Goal: Book appointment/travel/reservation

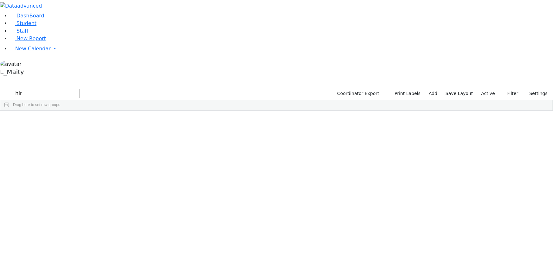
click at [80, 89] on input "hir" at bounding box center [47, 94] width 66 height 10
click at [259, 242] on span "IEP Coordinator" at bounding box center [243, 246] width 32 height 9
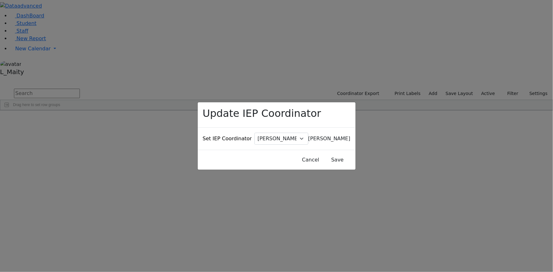
click at [309, 136] on span "[PERSON_NAME]" at bounding box center [330, 139] width 42 height 6
type input "vol"
select select "313"
click at [327, 154] on button "Save" at bounding box center [337, 160] width 28 height 12
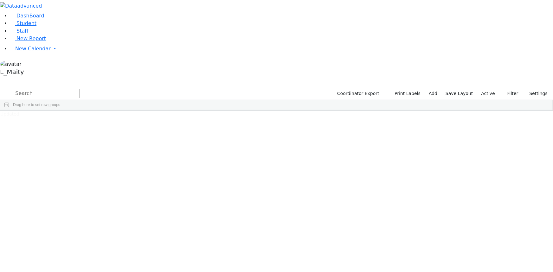
scroll to position [86, 0]
click at [170, 110] on div "IEP Coordinator" at bounding box center [158, 115] width 23 height 10
click at [175, 113] on span at bounding box center [172, 115] width 5 height 5
click at [193, 114] on span "filter" at bounding box center [190, 116] width 5 height 5
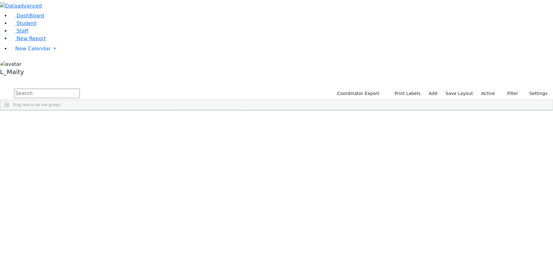
click at [178, 149] on input "checkbox" at bounding box center [175, 151] width 5 height 5
click at [178, 173] on input "checkbox" at bounding box center [175, 175] width 5 height 5
click at [230, 121] on div "6507565 Falkowitz Yitzchok 05/20/2014 Weber, Joseph ML Special Class - K12 Kiry…" at bounding box center [273, 125] width 546 height 9
click at [80, 89] on input "text" at bounding box center [47, 94] width 66 height 10
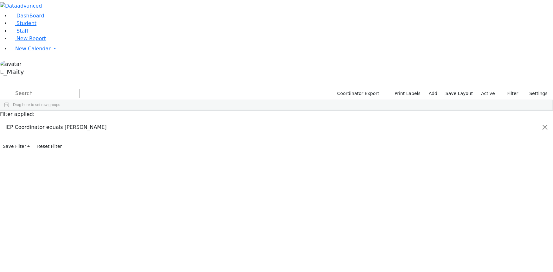
click at [80, 89] on input "text" at bounding box center [47, 94] width 66 height 10
click at [170, 113] on span at bounding box center [167, 115] width 5 height 5
click at [163, 113] on span at bounding box center [160, 115] width 5 height 5
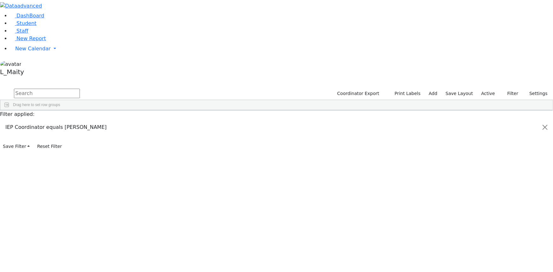
click at [175, 113] on span at bounding box center [172, 115] width 5 height 5
click at [178, 149] on input "checkbox" at bounding box center [175, 151] width 5 height 5
click at [178, 166] on input "checkbox" at bounding box center [175, 168] width 5 height 5
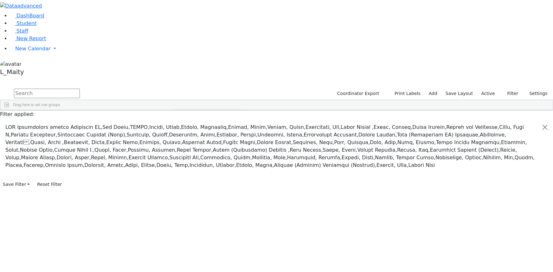
click at [178, 166] on input "checkbox" at bounding box center [175, 168] width 5 height 5
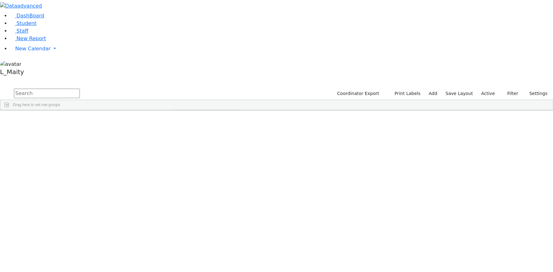
scroll to position [0, 0]
click at [178, 149] on input "checkbox" at bounding box center [175, 151] width 5 height 5
click at [178, 166] on input "checkbox" at bounding box center [175, 168] width 5 height 5
click at [232, 144] on div "6505514 Blum Rafael 05/06/2011 Weber Moshe ML Special Class - K12 Kiryas Joel U…" at bounding box center [273, 146] width 546 height 51
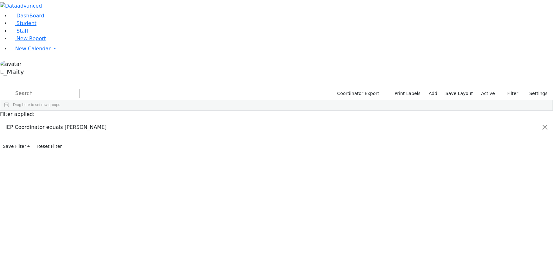
click at [179, 121] on div "[PERSON_NAME]" at bounding box center [161, 125] width 36 height 9
click at [264, 209] on span "IEP Coordinator" at bounding box center [248, 213] width 32 height 9
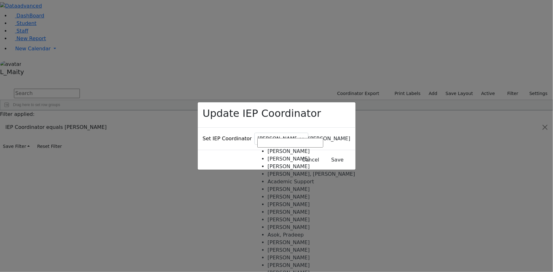
click at [309, 136] on span "[PERSON_NAME]" at bounding box center [330, 139] width 42 height 6
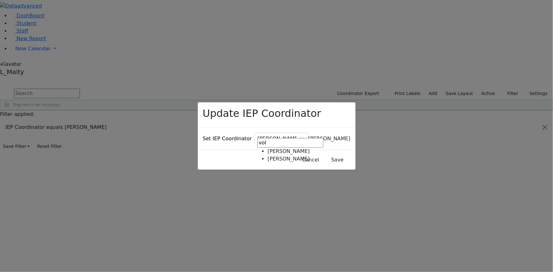
type input "vol"
click at [323, 154] on button "Save" at bounding box center [337, 160] width 28 height 12
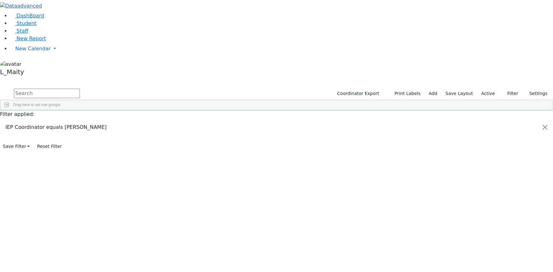
click at [179, 121] on div "[PERSON_NAME]" at bounding box center [161, 125] width 36 height 9
click at [234, 209] on span at bounding box center [231, 213] width 5 height 9
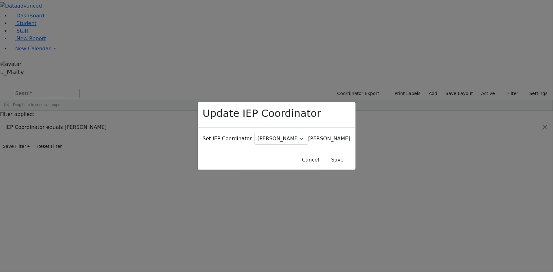
click at [309, 136] on span "[PERSON_NAME]" at bounding box center [330, 139] width 42 height 6
type input "vol"
click at [323, 154] on button "Save" at bounding box center [337, 160] width 28 height 12
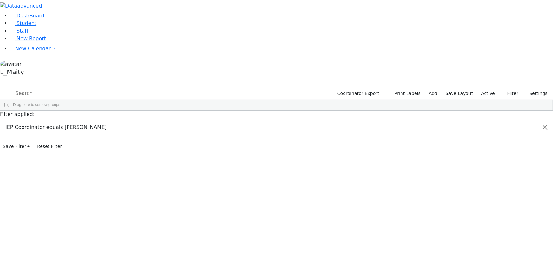
click at [270, 208] on span "IEP Coordinator" at bounding box center [254, 212] width 32 height 9
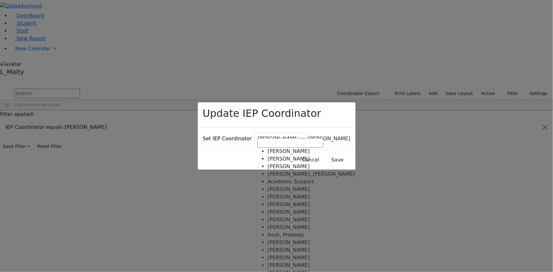
click at [288, 138] on div "Update IEP Coordinator Set IEP Coordinator Baker, Hadassah Abboudi, Elisheva Ab…" at bounding box center [276, 136] width 553 height 272
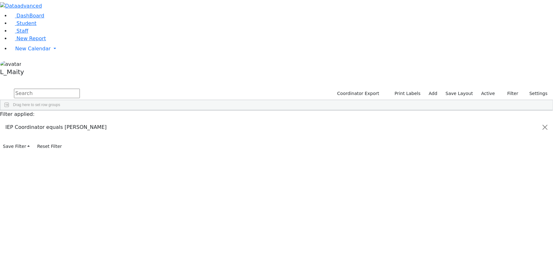
click at [179, 121] on div "[PERSON_NAME]" at bounding box center [161, 125] width 36 height 9
click at [257, 207] on span "IEP Coordinator" at bounding box center [241, 211] width 32 height 9
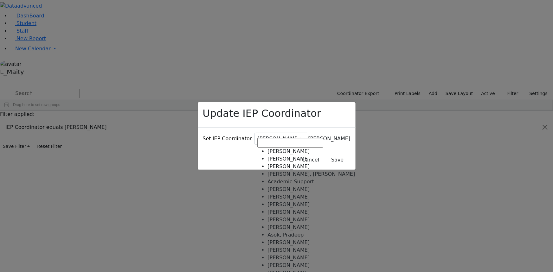
click at [309, 136] on span "[PERSON_NAME]" at bounding box center [330, 139] width 42 height 6
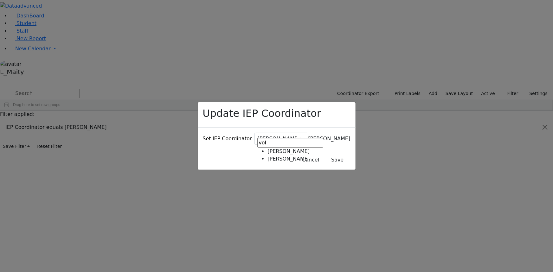
type input "vol"
click at [323, 154] on button "Save" at bounding box center [337, 160] width 28 height 12
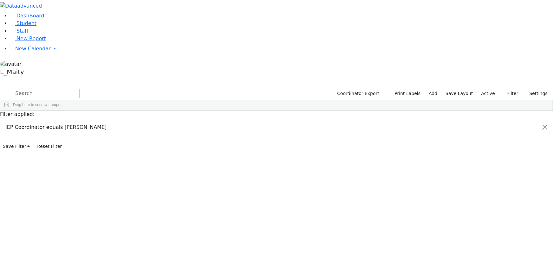
click at [263, 209] on span "IEP Coordinator" at bounding box center [247, 213] width 32 height 9
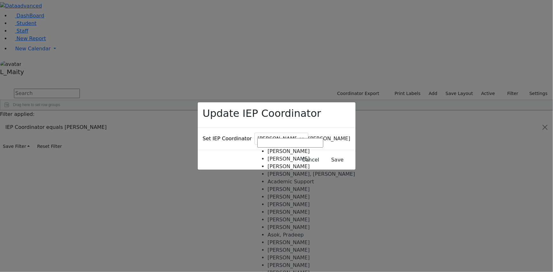
click at [309, 136] on span "[PERSON_NAME]" at bounding box center [330, 139] width 42 height 6
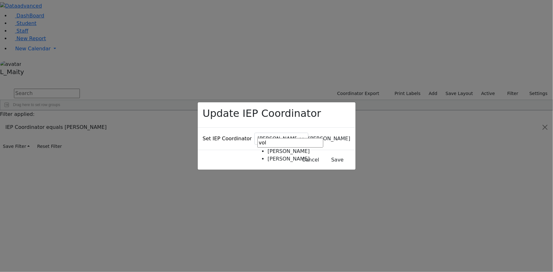
type input "vol"
click at [331, 154] on button "Save" at bounding box center [337, 160] width 28 height 12
click at [309, 136] on span "[PERSON_NAME]" at bounding box center [330, 139] width 42 height 6
type input "vol"
click at [323, 154] on button "Save" at bounding box center [337, 160] width 28 height 12
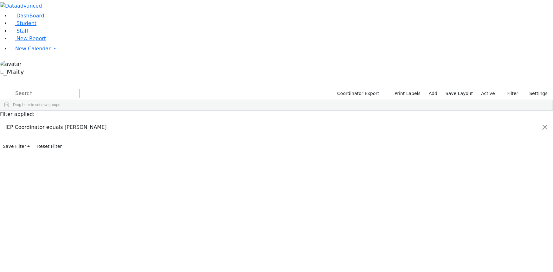
click at [264, 210] on span "IEP Coordinator" at bounding box center [248, 214] width 32 height 9
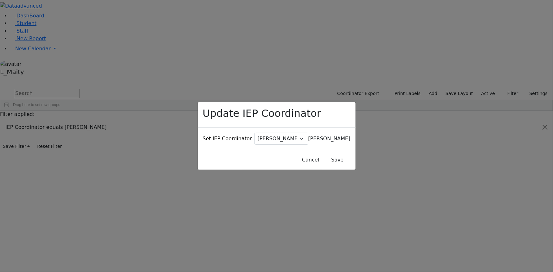
click at [309, 136] on span "[PERSON_NAME]" at bounding box center [330, 139] width 42 height 6
type input "vol"
click at [325, 154] on button "Save" at bounding box center [337, 160] width 28 height 12
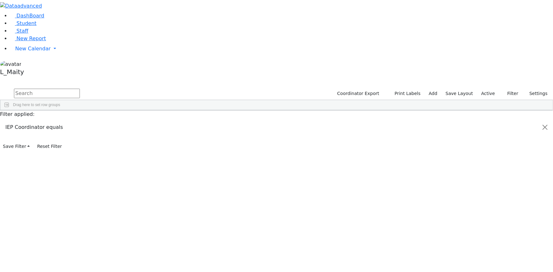
click at [175, 113] on span at bounding box center [172, 115] width 5 height 5
click at [178, 177] on input "checkbox" at bounding box center [175, 179] width 5 height 5
click at [235, 194] on div "6509744 Anshin Shmuel 01/17/2015 Volfman Dovid ML Special Class - K12 Kiryas Jo…" at bounding box center [273, 181] width 546 height 120
click at [22, 52] on span "New Calendar" at bounding box center [33, 49] width 36 height 6
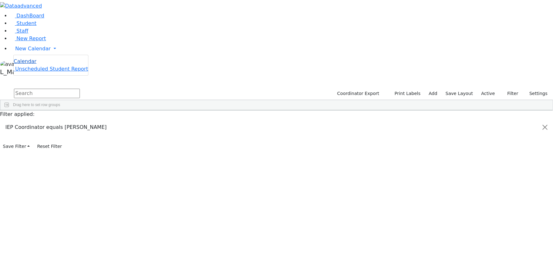
click at [32, 64] on span "Calendar" at bounding box center [25, 61] width 23 height 6
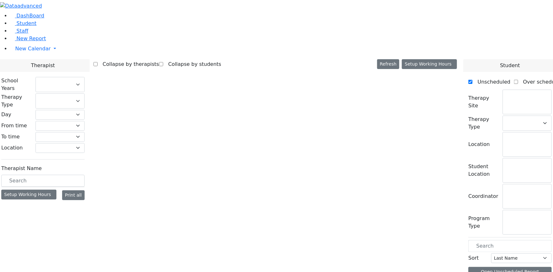
select select "212"
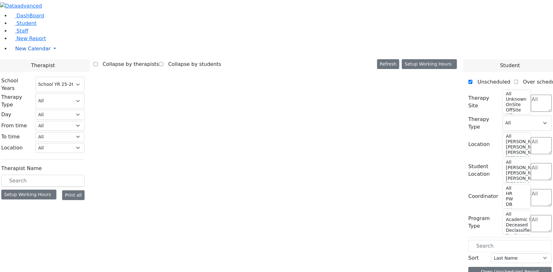
select select "3"
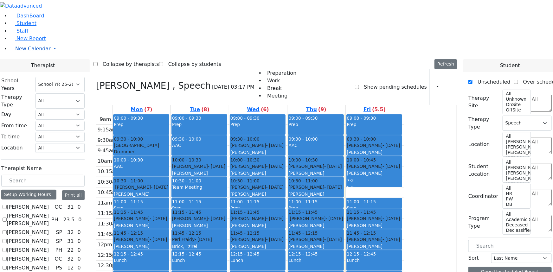
scroll to position [173, 0]
checkbox input "true"
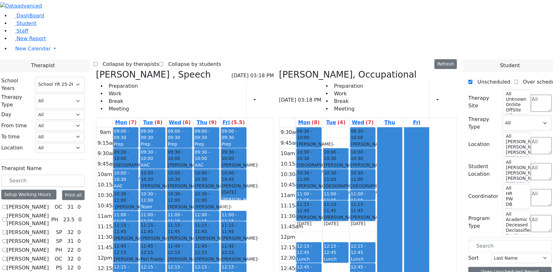
click at [96, 69] on icon at bounding box center [96, 74] width 0 height 10
select select "1"
checkbox input "false"
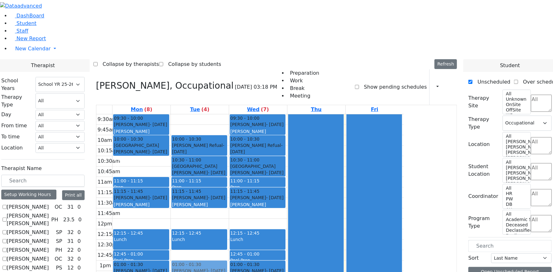
drag, startPoint x: 203, startPoint y: 95, endPoint x: 247, endPoint y: 194, distance: 108.9
click at [247, 196] on tr "09:30 - 10:00 Blum Rafael - 05/06/2011 Volfman Dovid Grade 6 10:00 - 10:30 Nesh…" at bounding box center [250, 229] width 308 height 230
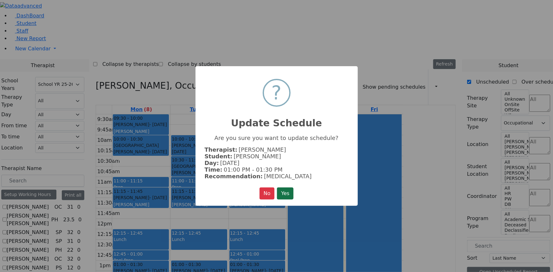
click at [284, 191] on button "Yes" at bounding box center [285, 194] width 16 height 12
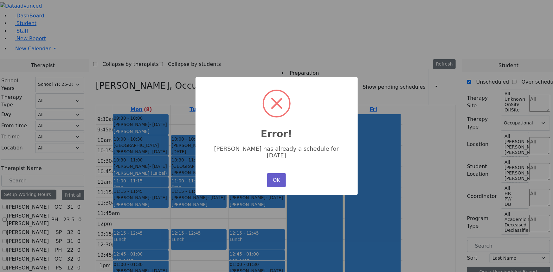
click at [277, 176] on button "OK" at bounding box center [276, 180] width 18 height 14
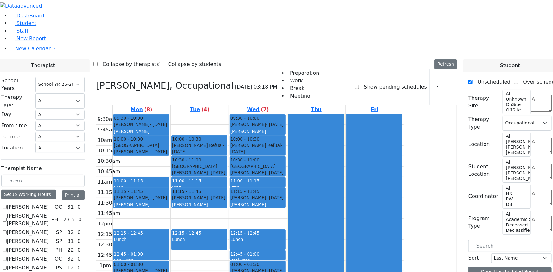
drag, startPoint x: 205, startPoint y: 90, endPoint x: 249, endPoint y: 190, distance: 109.1
click at [252, 223] on tr "09:30 - 10:00 Blum Rafael - 05/06/2011 Volfman Dovid Grade 6 10:00 - 10:30 Nesh…" at bounding box center [250, 229] width 308 height 230
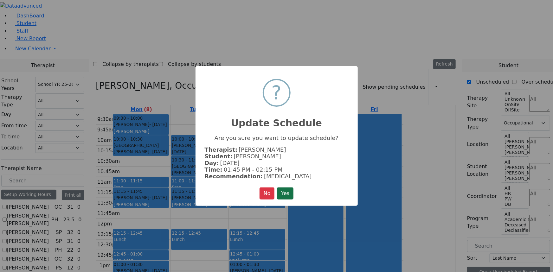
click at [289, 191] on button "Yes" at bounding box center [285, 194] width 16 height 12
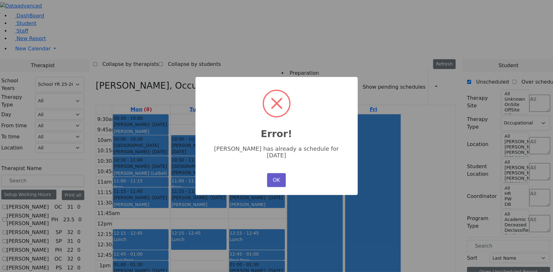
click at [278, 173] on button "OK" at bounding box center [276, 180] width 18 height 14
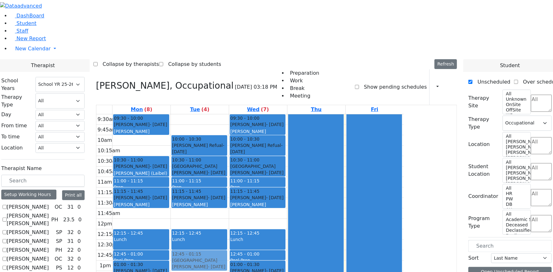
drag, startPoint x: 196, startPoint y: 69, endPoint x: 249, endPoint y: 184, distance: 126.3
click at [249, 184] on tr "09:30 - 10:00 Blum Rafael - 05/06/2011 Volfman Dovid Grade 6 10:00 - 10:30 Nesh…" at bounding box center [250, 229] width 308 height 230
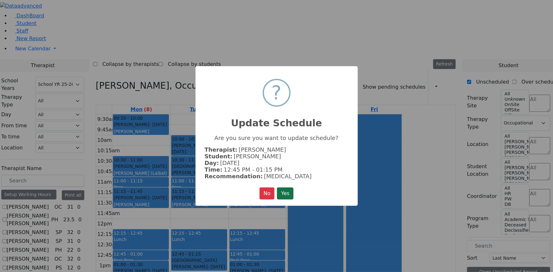
click at [289, 190] on button "Yes" at bounding box center [285, 194] width 16 height 12
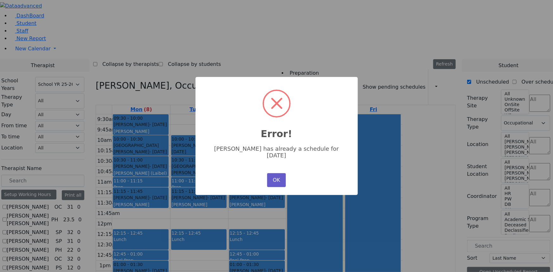
click at [273, 180] on button "OK" at bounding box center [276, 180] width 18 height 14
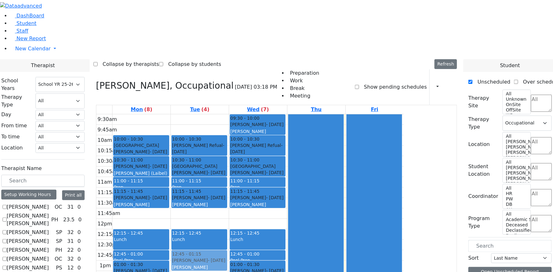
drag, startPoint x: 205, startPoint y: 47, endPoint x: 258, endPoint y: 164, distance: 128.5
click at [261, 182] on tr "09:30 - 10:00 Blum Rafael - 05/06/2011 Volfman Dovid Grade 6 10:00 - 10:30 Nesh…" at bounding box center [250, 229] width 308 height 230
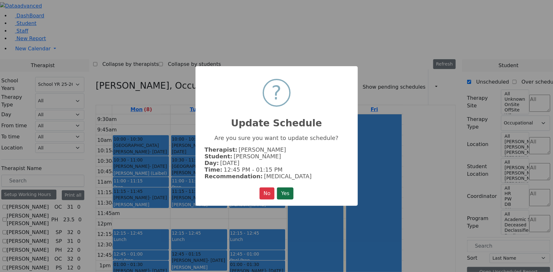
click at [289, 190] on button "Yes" at bounding box center [285, 194] width 16 height 12
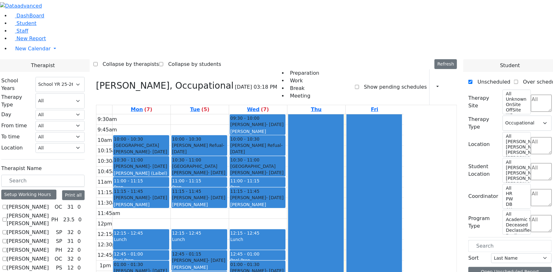
drag, startPoint x: 200, startPoint y: 251, endPoint x: 241, endPoint y: 213, distance: 55.0
click at [241, 212] on tr "10:00 - 10:30 Neshuma School Weinstock Wolf - 03/26/2012 Orenstein Yisroel (Lai…" at bounding box center [250, 229] width 308 height 230
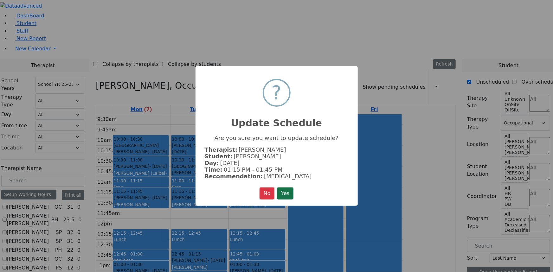
click at [285, 189] on button "Yes" at bounding box center [285, 194] width 16 height 12
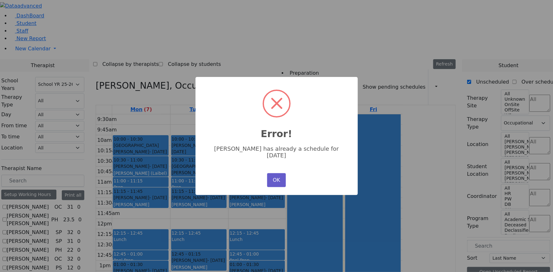
click at [277, 176] on button "OK" at bounding box center [276, 180] width 18 height 14
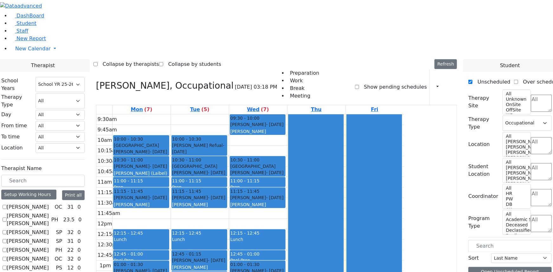
drag, startPoint x: 310, startPoint y: 71, endPoint x: 256, endPoint y: 205, distance: 143.9
click at [256, 205] on tr "10:00 - 10:30 Neshuma School Weinstock Wolf - 03/26/2012 Orenstein Yisroel (Lai…" at bounding box center [250, 229] width 308 height 230
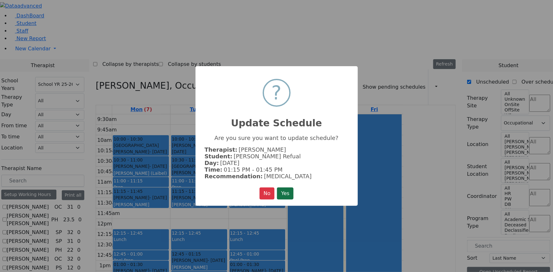
click at [284, 193] on button "Yes" at bounding box center [285, 194] width 16 height 12
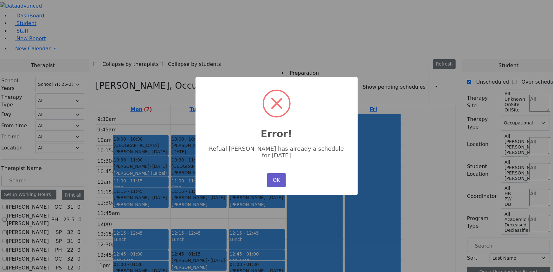
click at [274, 178] on button "OK" at bounding box center [276, 180] width 18 height 14
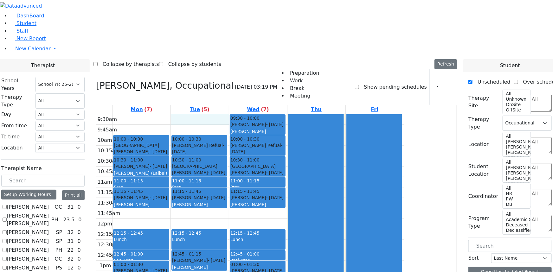
click at [258, 114] on div "9:30am 9:45am 10am 10:15am 10:30am 10:45am 11am 11:15am 11:30am 11:45am 12pm 12…" at bounding box center [250, 229] width 308 height 230
